Goal: Use online tool/utility: Utilize a website feature to perform a specific function

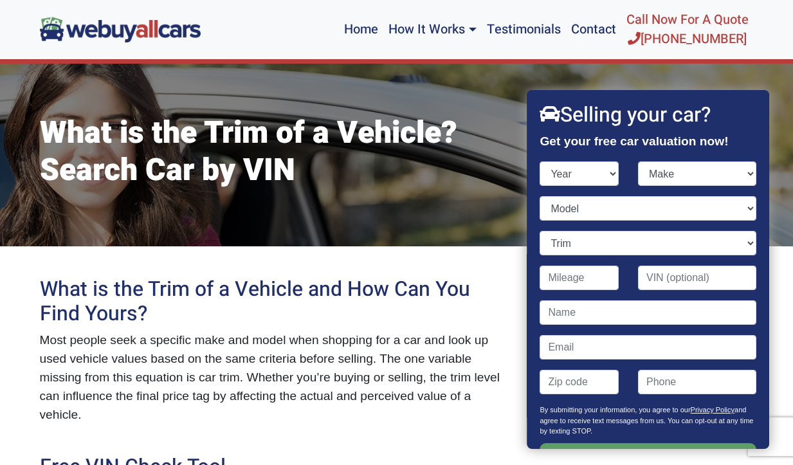
select select "2017"
click at [540, 161] on select "Year [DATE] 2024 2023 2022 2021 2020 2019 2018 2017 2016 2015 2014 2013 2012 20…" at bounding box center [579, 173] width 79 height 24
click at [693, 179] on select "Make" at bounding box center [697, 173] width 118 height 24
select select "Ford"
click at [638, 161] on select "Make Acura Alfa Romeo Aston [PERSON_NAME] Audi Bentley BMW Buick Cadillac Chevr…" at bounding box center [697, 173] width 118 height 24
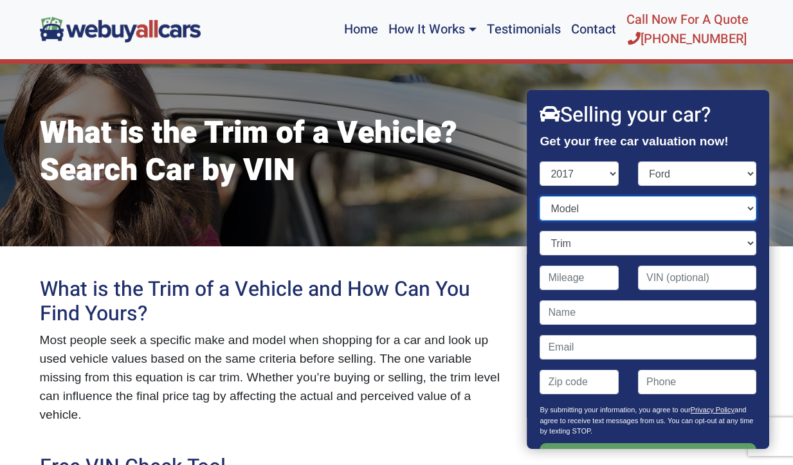
click at [653, 210] on select "Model" at bounding box center [648, 208] width 216 height 24
select select "Focus"
click at [540, 196] on select "Model C-Max Energi C-Max Hybrid Edge Escape Expedition Explorer F-150 F-250 Sup…" at bounding box center [648, 208] width 216 height 24
click at [656, 244] on select "Trim" at bounding box center [648, 243] width 216 height 24
click at [540, 231] on select "Trim Electric 4dr Hatchback (electric DD) RS 4dr Hatchback AWD (2.3L 4cyl Turbo…" at bounding box center [648, 243] width 216 height 24
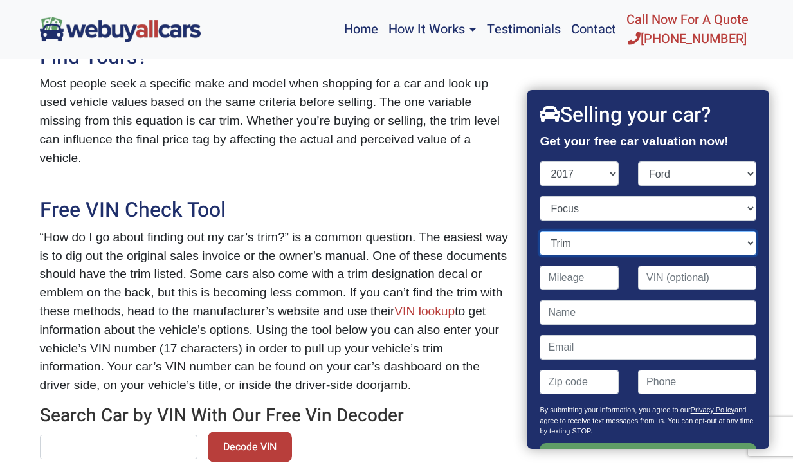
scroll to position [405, 0]
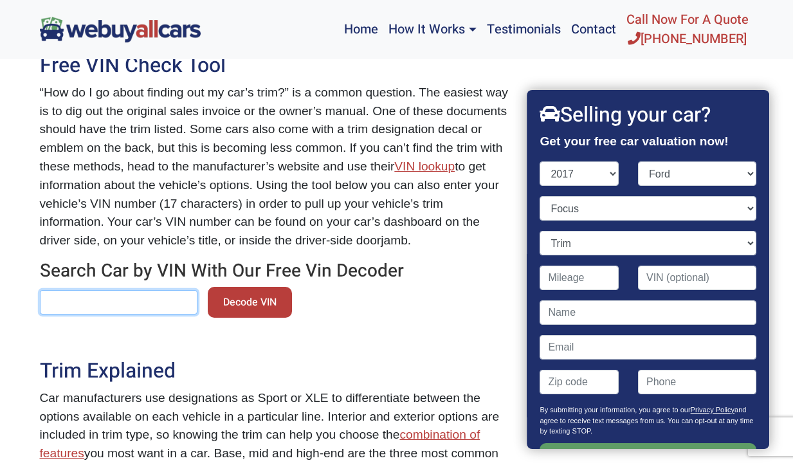
click at [124, 305] on input "text" at bounding box center [119, 302] width 158 height 24
paste input "[US_VEHICLE_IDENTIFICATION_NUMBER]"
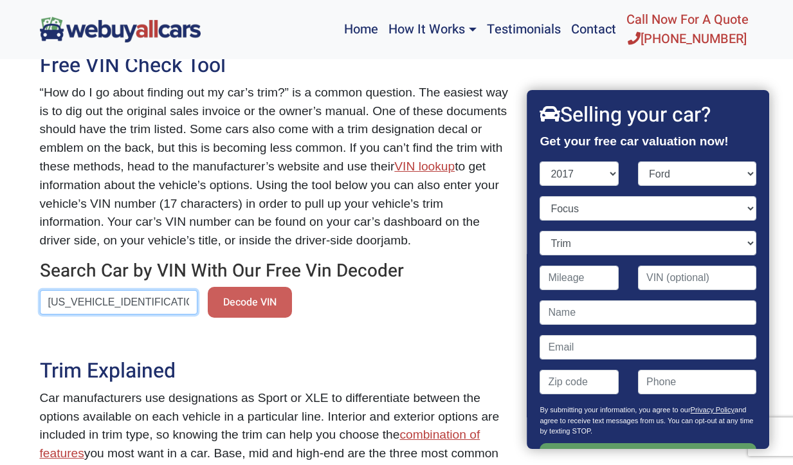
type input "[US_VEHICLE_IDENTIFICATION_NUMBER]"
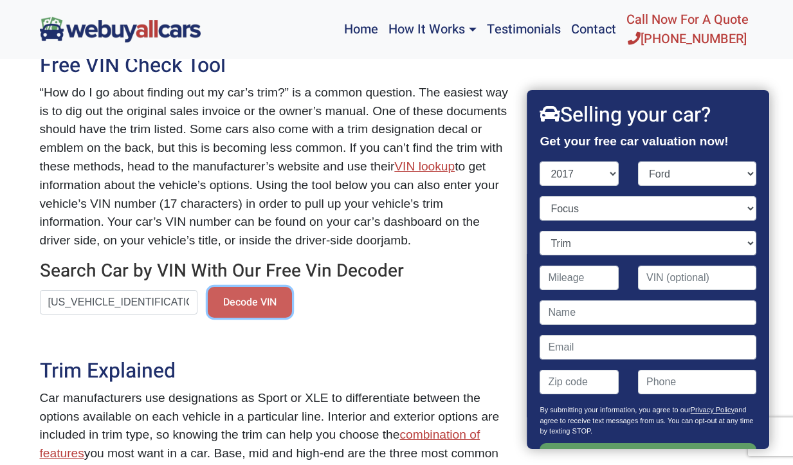
click at [225, 299] on button "Decode VIN" at bounding box center [250, 302] width 84 height 31
click at [244, 309] on button "Decode VIN" at bounding box center [250, 302] width 84 height 31
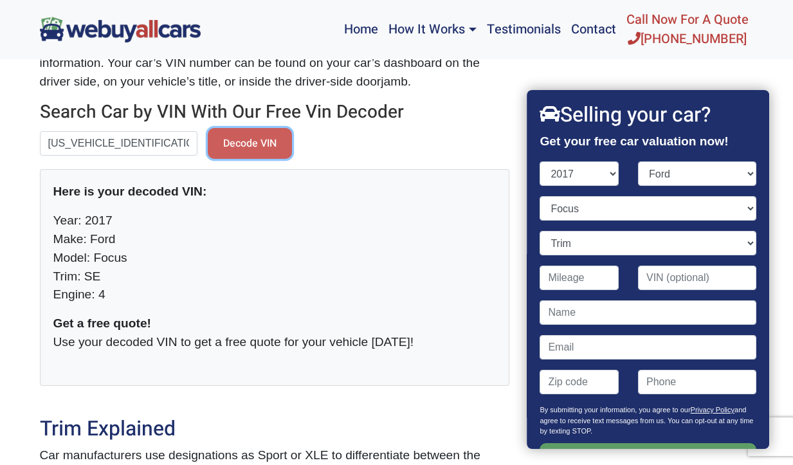
scroll to position [573, 0]
